Goal: Task Accomplishment & Management: Complete application form

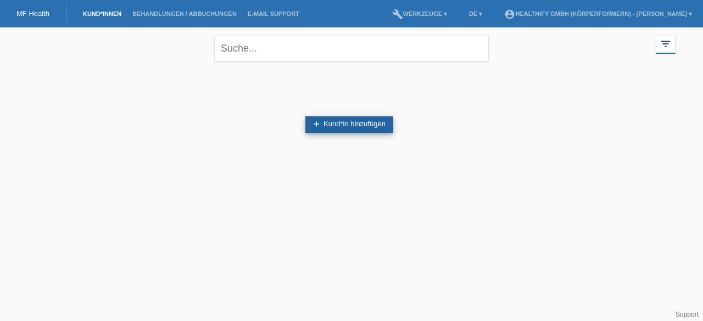
click at [348, 121] on link "add Kund*in hinzufügen" at bounding box center [349, 124] width 88 height 16
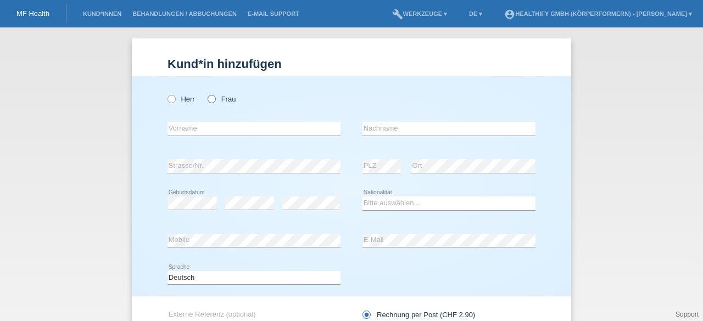
click at [206, 93] on icon at bounding box center [206, 93] width 0 height 0
click at [211, 100] on input "Frau" at bounding box center [210, 98] width 7 height 7
radio input "true"
click at [196, 129] on input "text" at bounding box center [253, 129] width 173 height 14
